Goal: Task Accomplishment & Management: Manage account settings

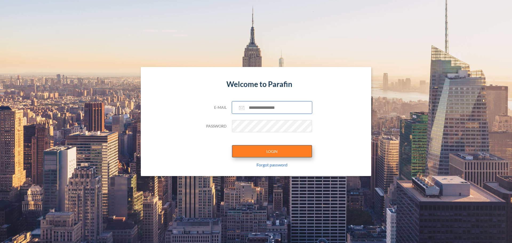
type input "**********"
click at [264, 146] on button "LOGIN" at bounding box center [272, 151] width 80 height 12
type input "**********"
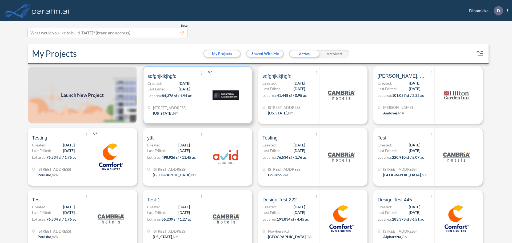
click at [201, 74] on icon "Show More Created with sketchtool." at bounding box center [201, 72] width 1 height 3
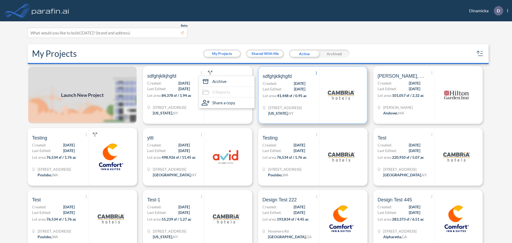
click at [316, 74] on span "Show More Created with sketchtool." at bounding box center [316, 73] width 5 height 8
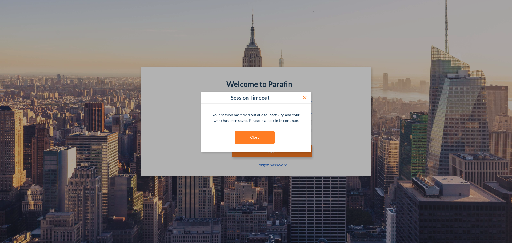
type input "**********"
click at [302, 98] on icon at bounding box center [305, 97] width 6 height 6
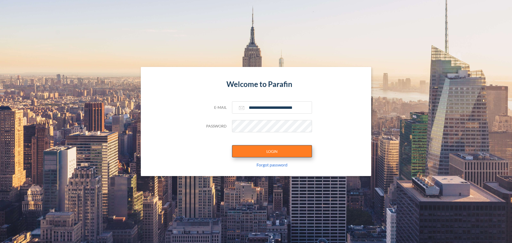
click at [286, 150] on button "LOGIN" at bounding box center [272, 151] width 80 height 12
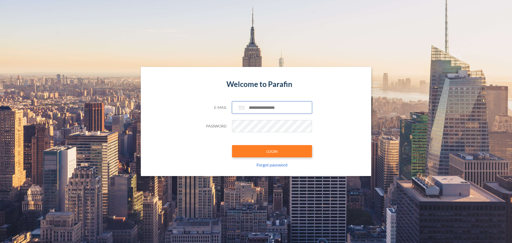
type input "**********"
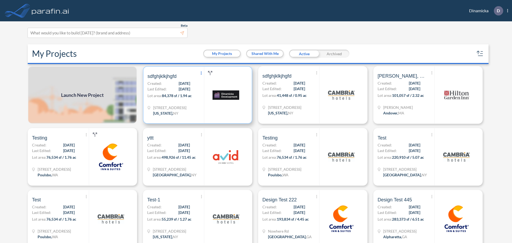
click at [201, 71] on span "Show More Created with sketchtool." at bounding box center [201, 73] width 5 height 8
click at [158, 95] on span "Lot area:" at bounding box center [154, 95] width 14 height 5
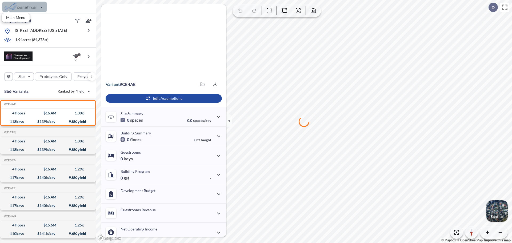
click at [43, 9] on div "button" at bounding box center [24, 7] width 45 height 11
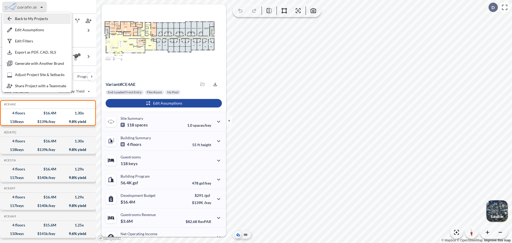
click at [39, 16] on div "button" at bounding box center [36, 18] width 67 height 11
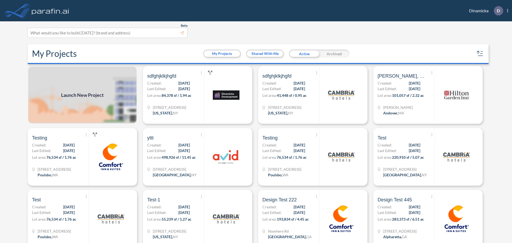
click at [325, 52] on div "Archived" at bounding box center [334, 54] width 30 height 8
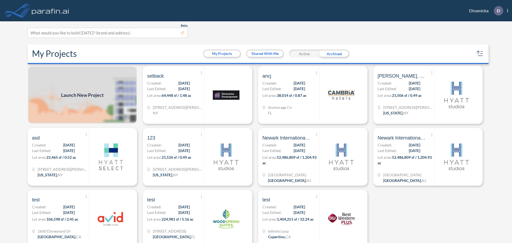
click at [308, 54] on div "Active" at bounding box center [304, 54] width 30 height 8
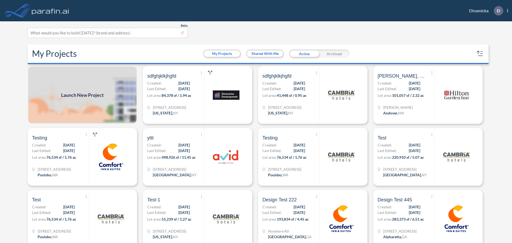
click at [327, 52] on div "Archived" at bounding box center [334, 54] width 30 height 8
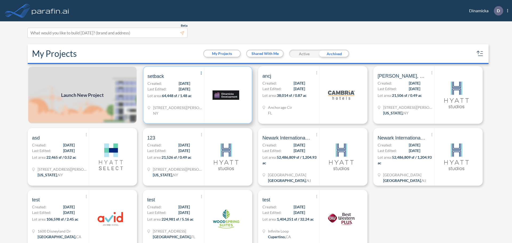
click at [201, 74] on icon "Show More Created with sketchtool." at bounding box center [201, 72] width 1 height 3
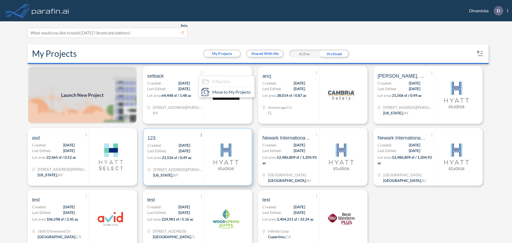
click at [199, 135] on span "Show More Created with sketchtool." at bounding box center [201, 135] width 5 height 8
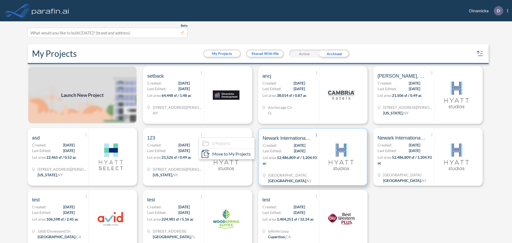
click at [314, 136] on span "Show More Created with sketchtool." at bounding box center [316, 135] width 5 height 8
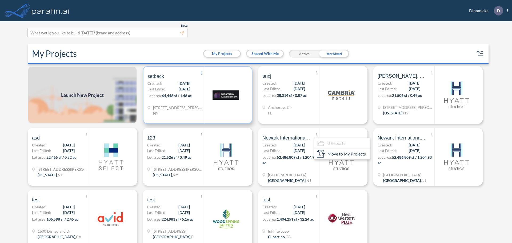
click at [199, 72] on span "Show More Created with sketchtool." at bounding box center [201, 73] width 5 height 8
click at [201, 74] on icon "Show More Created with sketchtool." at bounding box center [201, 72] width 1 height 3
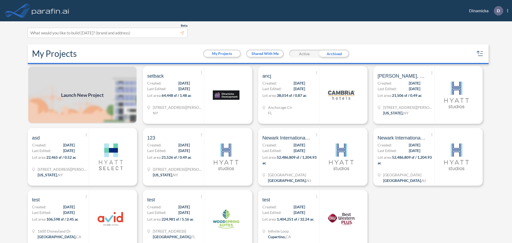
click at [302, 50] on div "Active" at bounding box center [304, 54] width 30 height 8
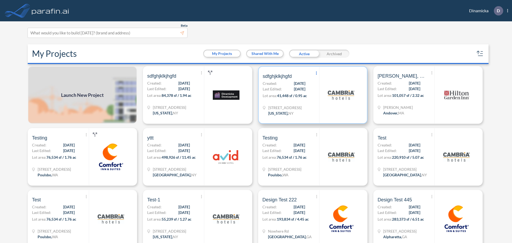
click at [314, 74] on span "Show More Created with sketchtool." at bounding box center [316, 73] width 5 height 8
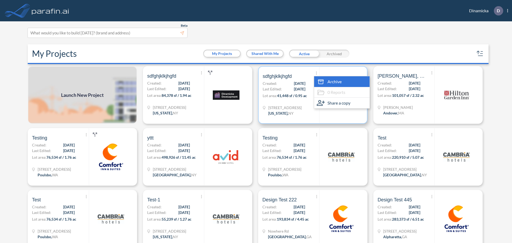
click at [324, 80] on div "Archive" at bounding box center [341, 81] width 55 height 11
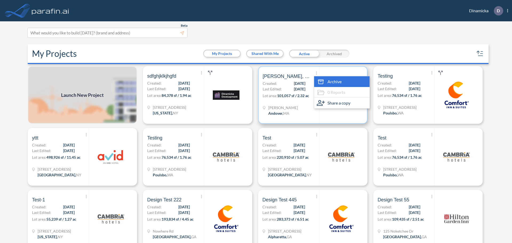
click at [322, 83] on icon at bounding box center [321, 82] width 8 height 8
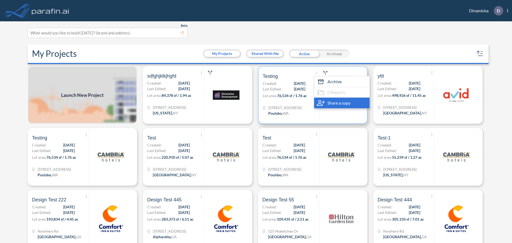
click at [333, 103] on span "Share a copy" at bounding box center [338, 103] width 23 height 6
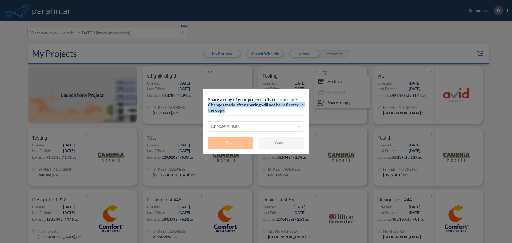
drag, startPoint x: 226, startPoint y: 110, endPoint x: 208, endPoint y: 105, distance: 18.8
click at [208, 105] on p "Share a copy of your project in its current state. Changes made after sharing w…" at bounding box center [256, 104] width 96 height 21
copy p "Changes made after sharing will not be reflected in the copy."
click at [302, 126] on div at bounding box center [299, 127] width 10 height 10
click at [299, 127] on icon at bounding box center [298, 127] width 3 height 2
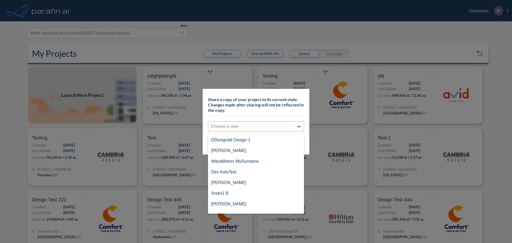
click at [296, 123] on div at bounding box center [299, 127] width 10 height 10
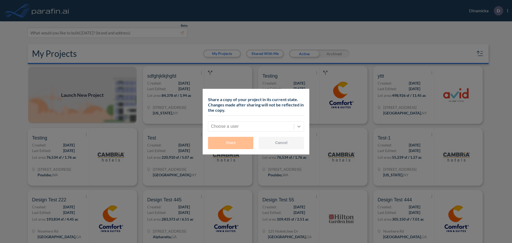
click at [297, 123] on div at bounding box center [299, 127] width 10 height 10
click at [298, 123] on div at bounding box center [299, 127] width 10 height 10
click at [297, 125] on icon at bounding box center [298, 126] width 5 height 5
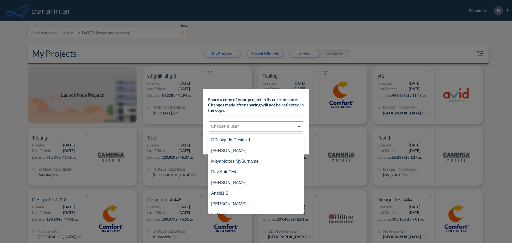
click at [301, 124] on icon at bounding box center [298, 126] width 5 height 5
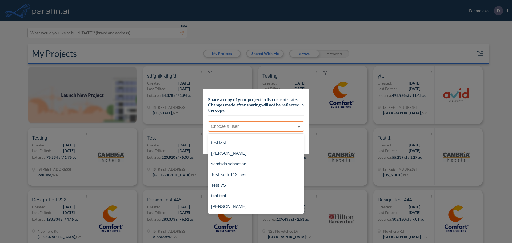
scroll to position [39, 0]
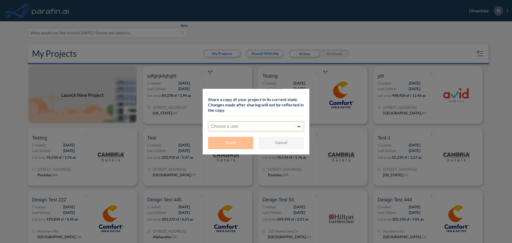
click at [296, 127] on div at bounding box center [299, 127] width 10 height 10
